Goal: Information Seeking & Learning: Find specific fact

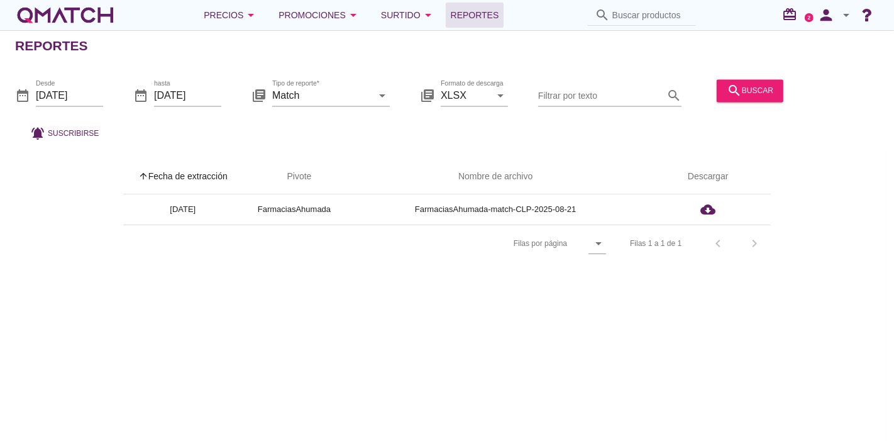
click at [102, 18] on div "white-qmatch-logo" at bounding box center [65, 15] width 101 height 25
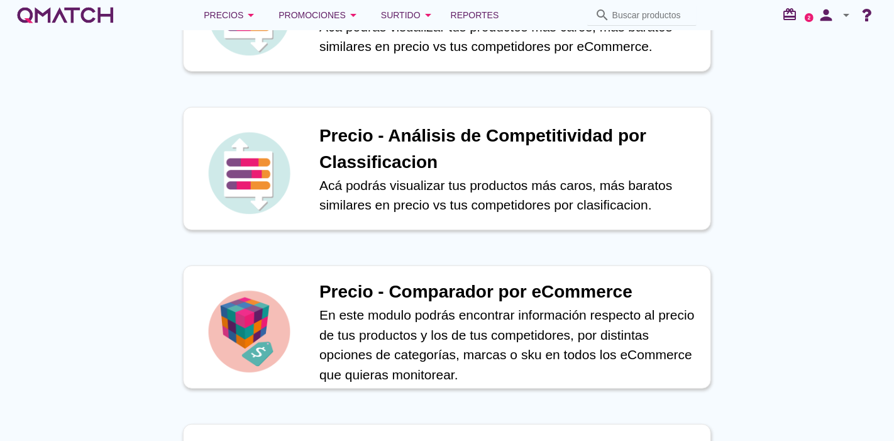
scroll to position [343, 0]
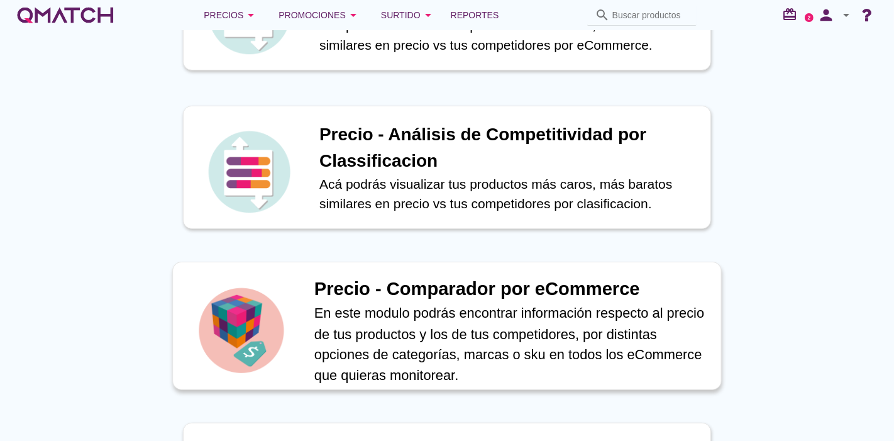
click at [329, 336] on p "En este modulo podrás encontrar información respecto al precio de tus productos…" at bounding box center [511, 344] width 394 height 82
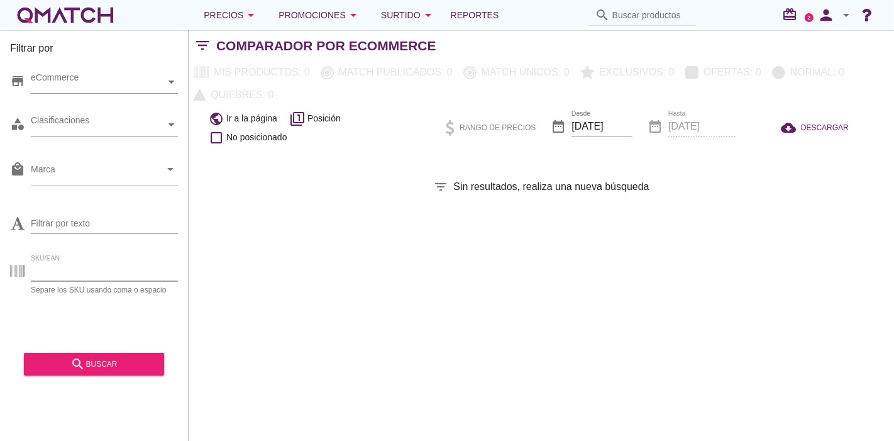
click at [79, 271] on input "SKU/EAN" at bounding box center [104, 271] width 147 height 20
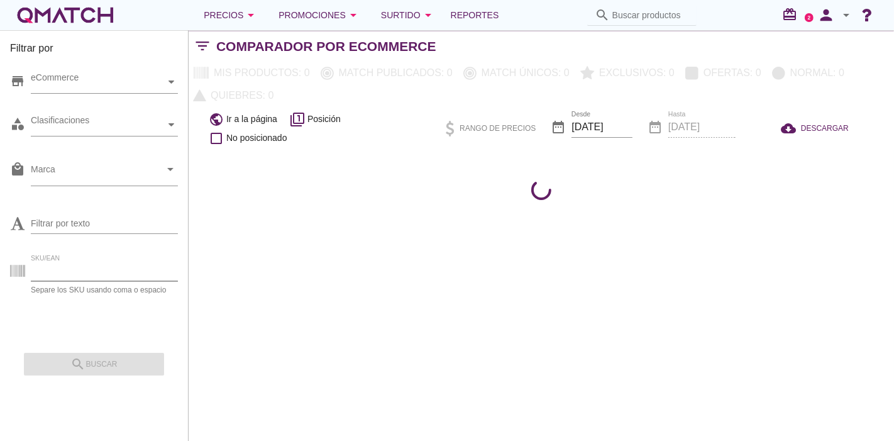
paste input "89548"
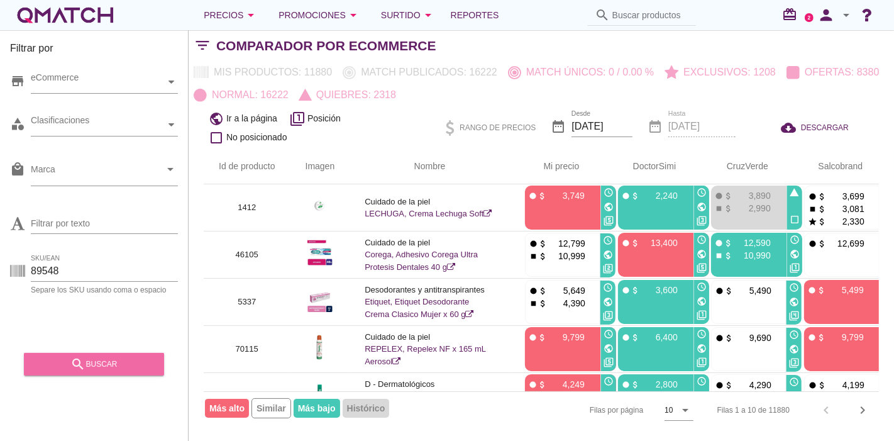
click at [120, 363] on div "search buscar" at bounding box center [94, 364] width 120 height 15
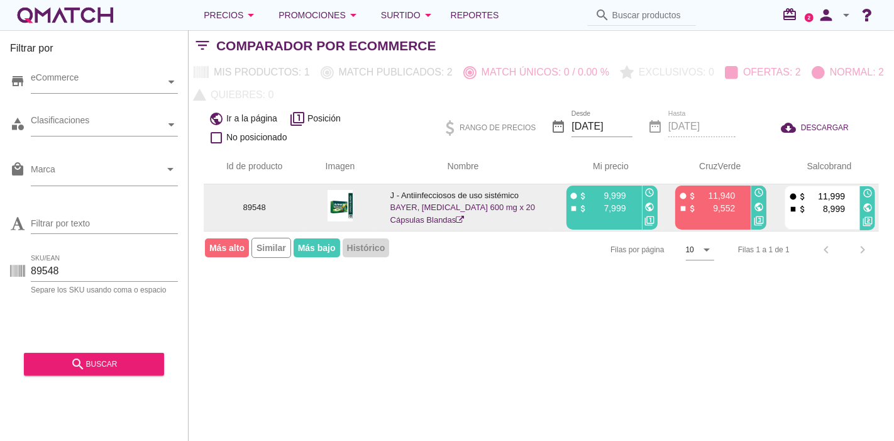
click at [646, 204] on icon "public" at bounding box center [650, 207] width 10 height 10
click at [755, 206] on icon "public" at bounding box center [759, 207] width 10 height 10
click at [865, 208] on icon "public" at bounding box center [868, 207] width 10 height 10
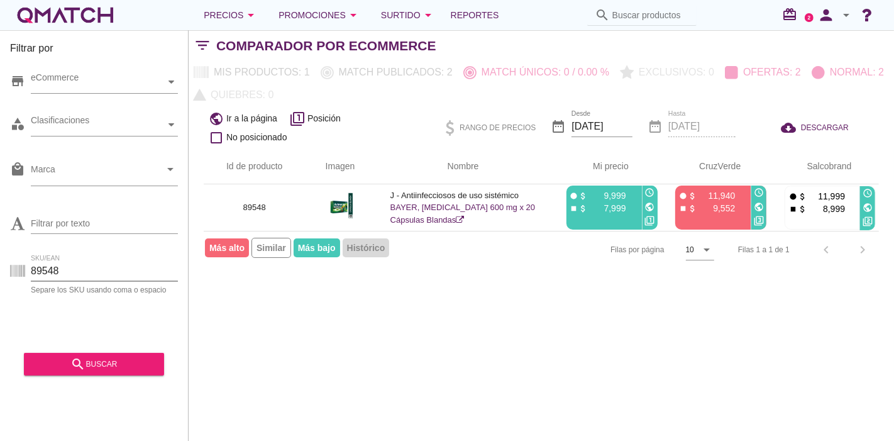
click at [55, 277] on input "89548" at bounding box center [104, 271] width 147 height 20
paste input "73123"
click at [59, 360] on div "search buscar" at bounding box center [94, 364] width 120 height 15
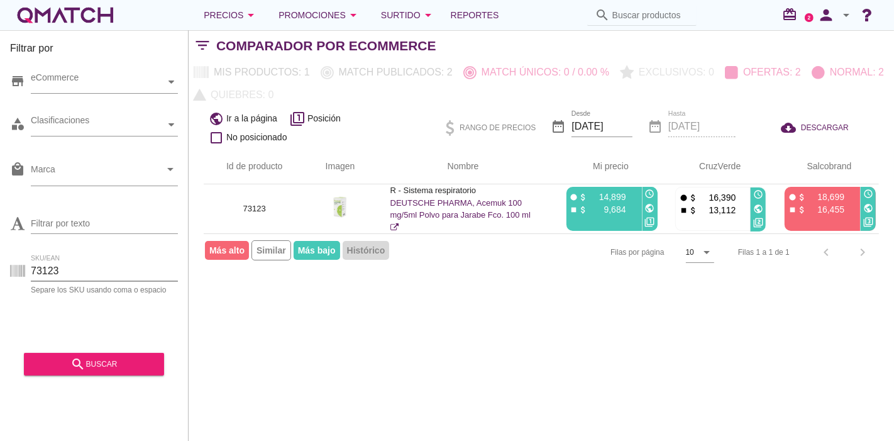
drag, startPoint x: 66, startPoint y: 274, endPoint x: 0, endPoint y: 271, distance: 66.1
click at [0, 271] on div "Filtrar por store eCommerce category Clasificaciones local_mall Marca arrow_dro…" at bounding box center [94, 235] width 189 height 411
paste input "87881"
type input "87881"
click at [85, 370] on icon "search" at bounding box center [77, 364] width 15 height 15
